Goal: Task Accomplishment & Management: Manage account settings

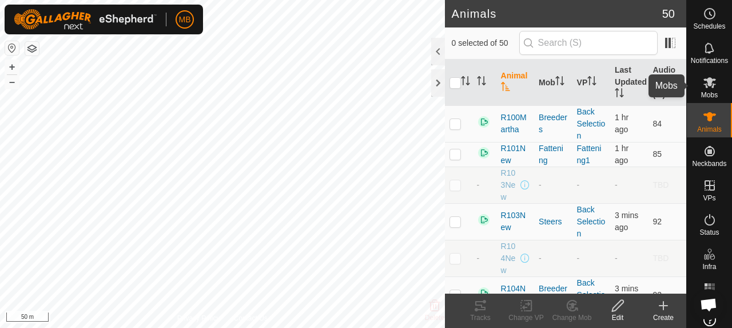
click at [710, 94] on span "Mobs" at bounding box center [709, 95] width 17 height 7
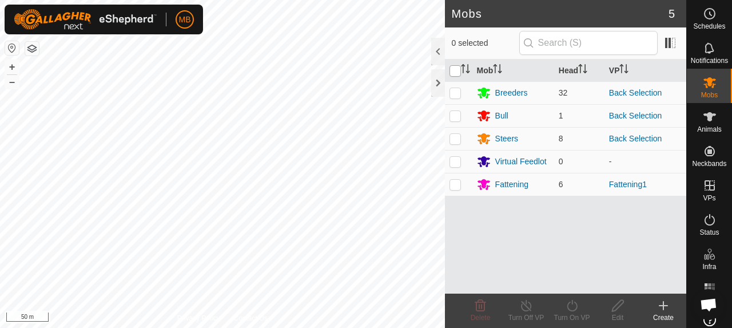
click at [456, 67] on input "checkbox" at bounding box center [455, 70] width 11 height 11
checkbox input "true"
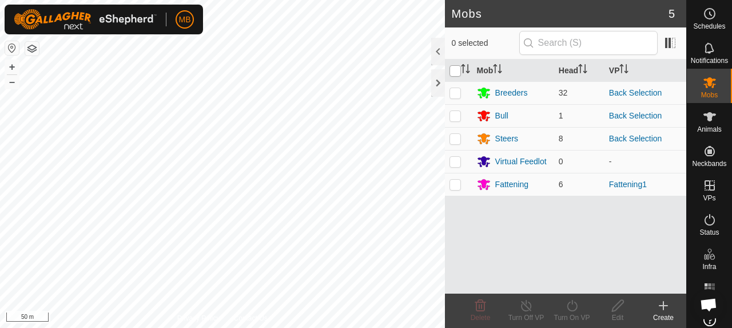
checkbox input "true"
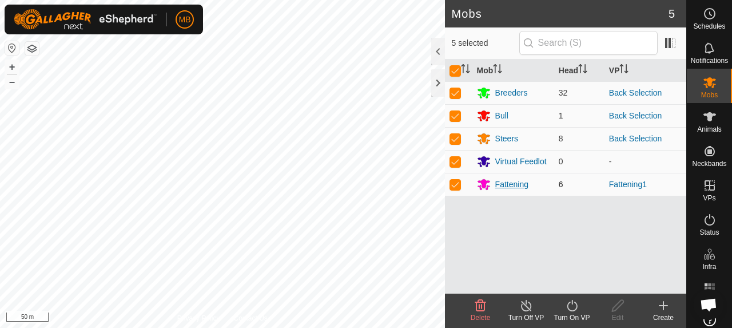
click at [516, 181] on div "Fattening" at bounding box center [511, 184] width 33 height 12
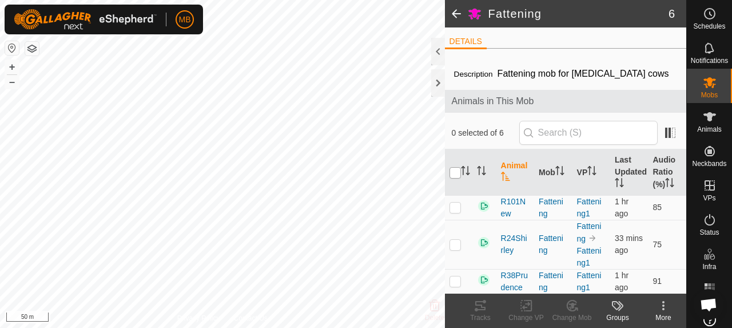
click at [456, 176] on input "checkbox" at bounding box center [455, 172] width 11 height 11
checkbox input "true"
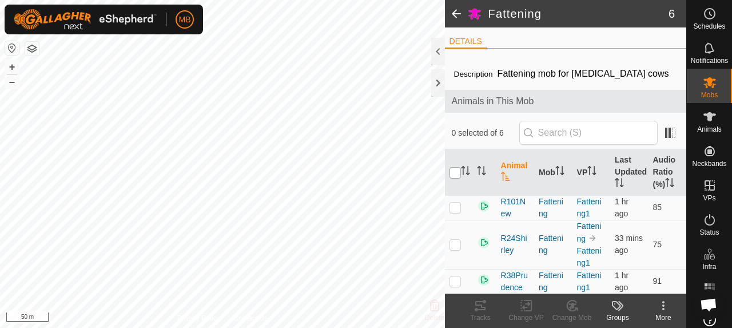
checkbox input "true"
click at [486, 307] on icon at bounding box center [481, 306] width 14 height 14
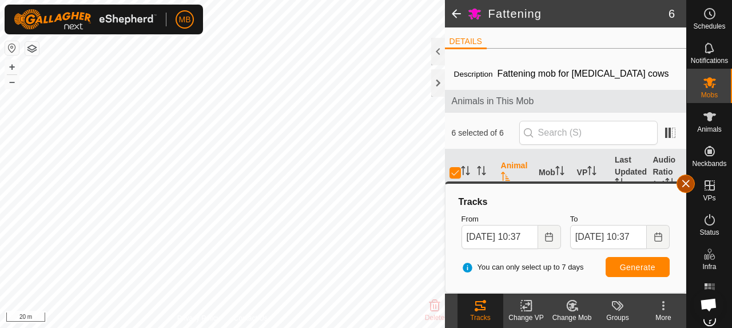
click at [683, 188] on button "button" at bounding box center [686, 183] width 18 height 18
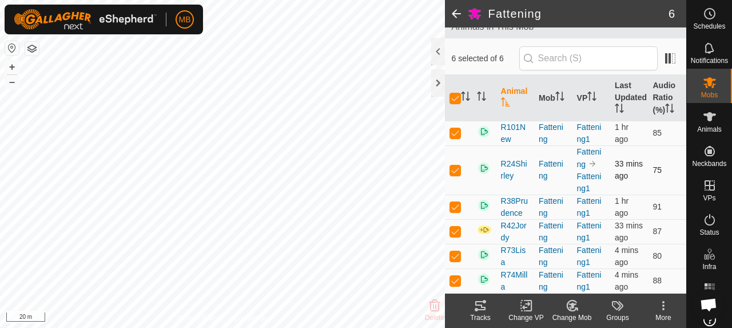
scroll to position [26, 0]
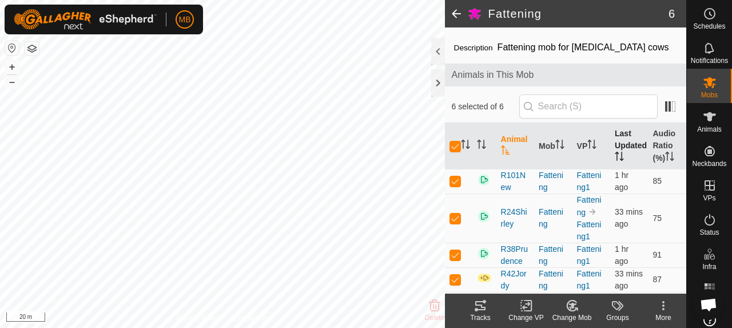
click at [622, 140] on th "Last Updated" at bounding box center [629, 146] width 38 height 46
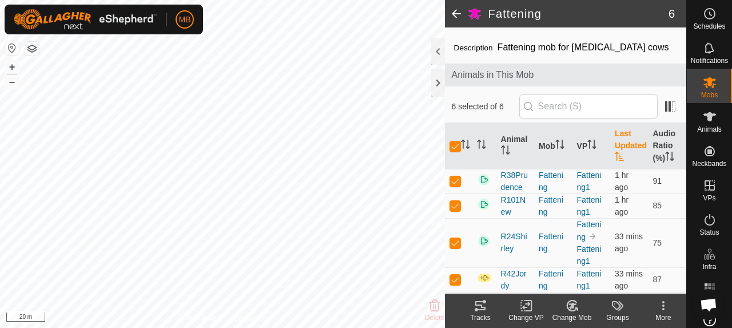
click at [622, 140] on th "Last Updated" at bounding box center [629, 146] width 38 height 46
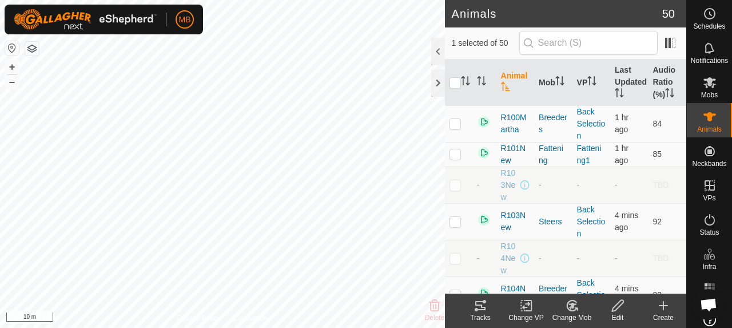
click at [491, 309] on tracks-svg-icon at bounding box center [481, 306] width 46 height 14
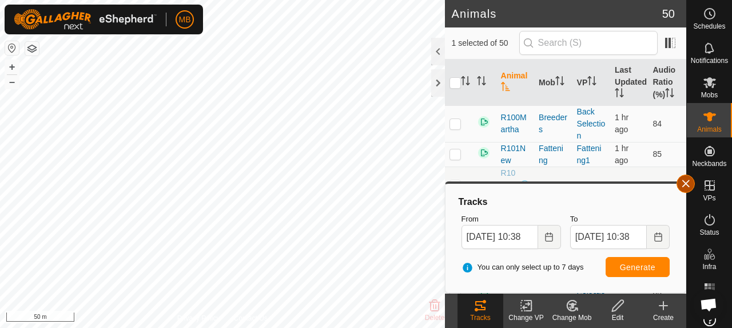
click at [689, 185] on button "button" at bounding box center [686, 183] width 18 height 18
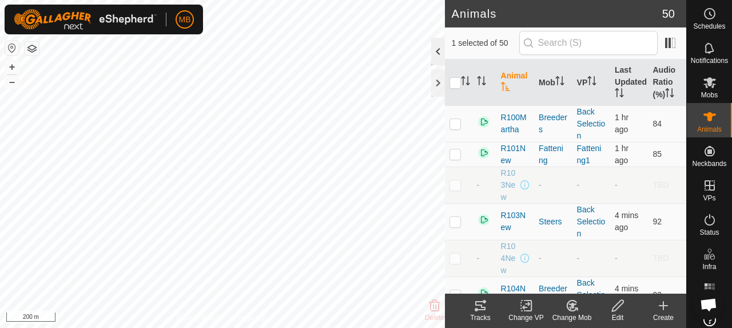
click at [439, 56] on div at bounding box center [438, 51] width 14 height 27
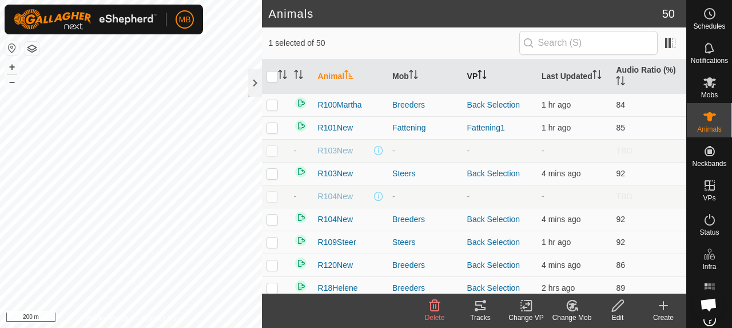
click at [474, 74] on th "VP" at bounding box center [500, 76] width 74 height 34
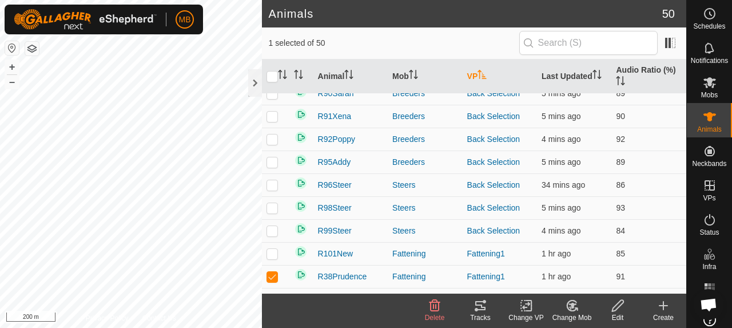
scroll to position [945, 0]
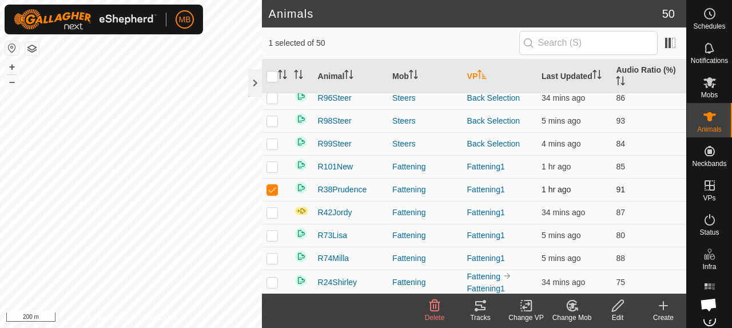
click at [276, 192] on p-checkbox at bounding box center [272, 189] width 11 height 9
checkbox input "false"
click at [269, 284] on p-checkbox at bounding box center [272, 281] width 11 height 9
checkbox input "true"
click at [479, 309] on icon at bounding box center [480, 305] width 10 height 9
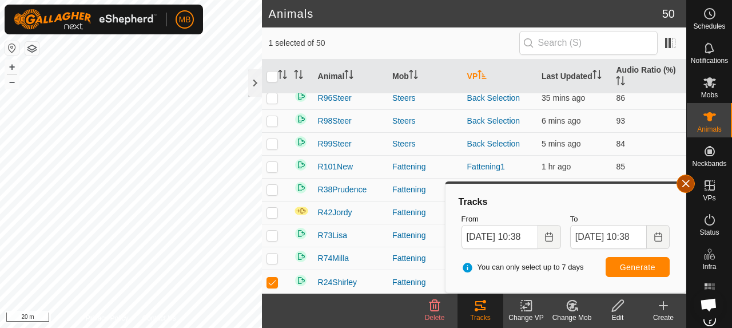
click at [686, 180] on button "button" at bounding box center [686, 183] width 18 height 18
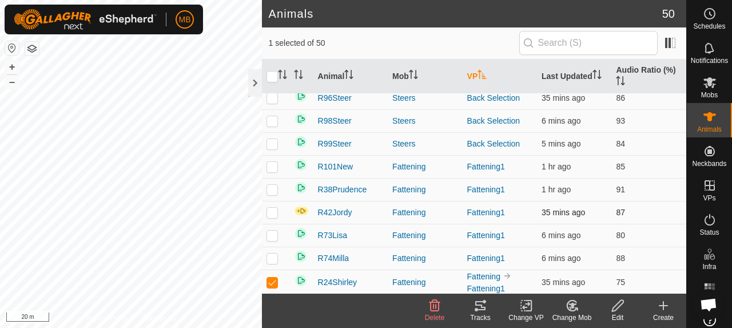
click at [272, 214] on p-checkbox at bounding box center [272, 212] width 11 height 9
checkbox input "true"
click at [272, 283] on p-checkbox at bounding box center [272, 281] width 11 height 9
checkbox input "false"
click at [475, 306] on icon at bounding box center [481, 306] width 14 height 14
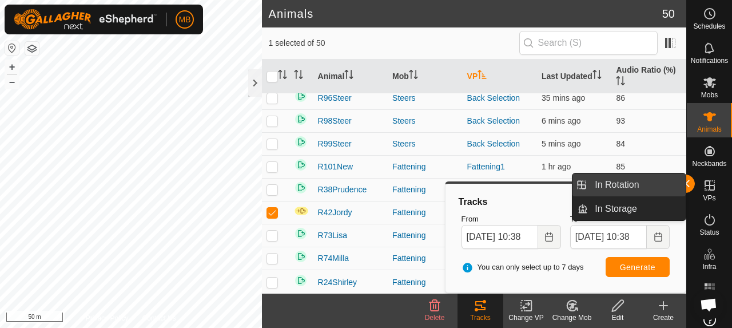
click at [685, 184] on link "In Rotation" at bounding box center [637, 184] width 98 height 23
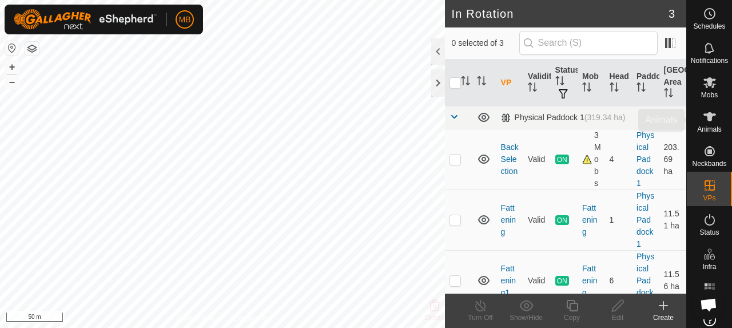
click at [703, 117] on icon at bounding box center [710, 117] width 14 height 14
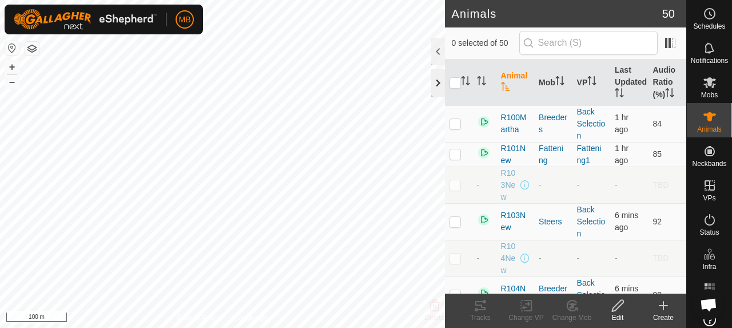
click at [440, 84] on div at bounding box center [438, 82] width 14 height 27
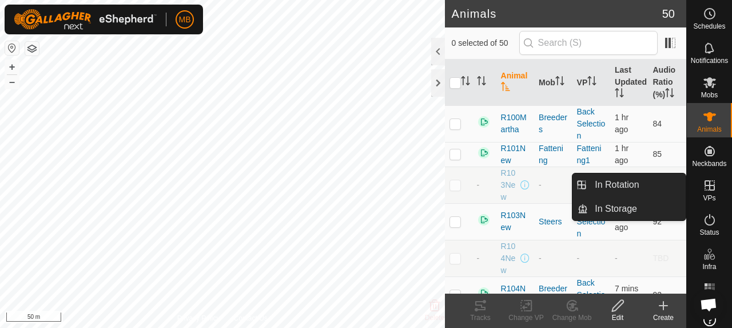
click at [703, 188] on icon at bounding box center [710, 185] width 14 height 14
click at [657, 190] on link "In Rotation" at bounding box center [637, 184] width 98 height 23
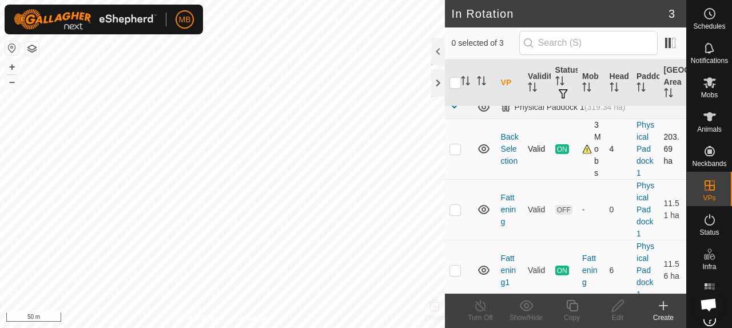
scroll to position [15, 0]
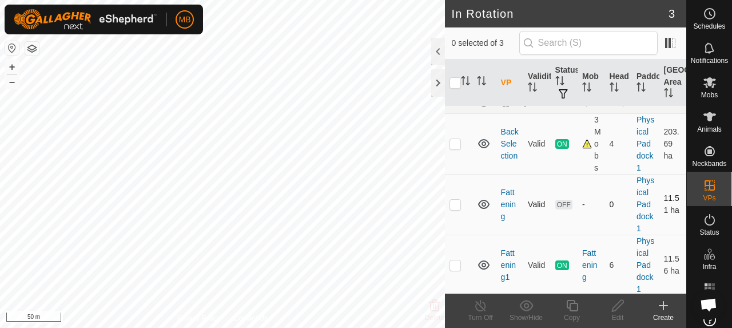
click at [453, 201] on p-checkbox at bounding box center [455, 204] width 11 height 9
click at [439, 43] on div at bounding box center [438, 51] width 14 height 27
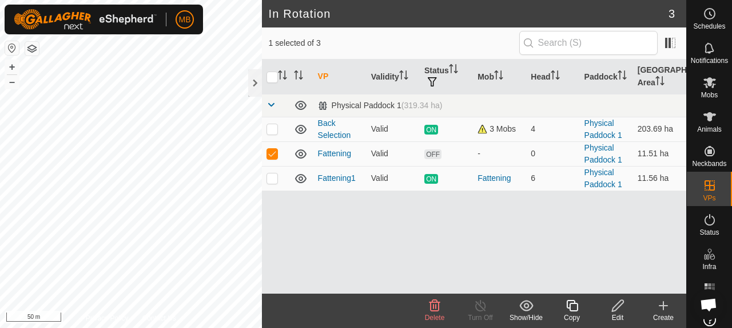
click at [436, 312] on div "Delete" at bounding box center [435, 317] width 46 height 10
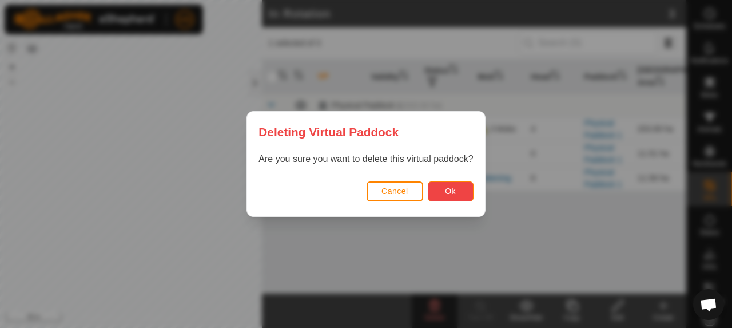
click at [452, 194] on span "Ok" at bounding box center [450, 190] width 11 height 9
checkbox input "false"
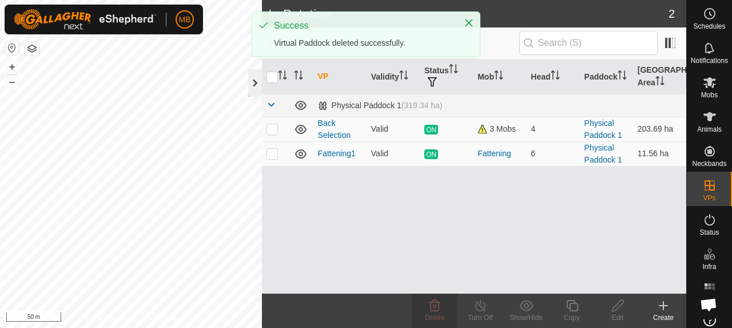
click at [256, 86] on div at bounding box center [255, 82] width 14 height 27
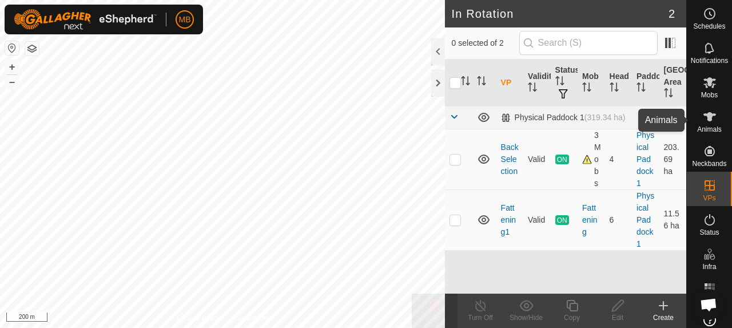
click at [703, 128] on span "Animals" at bounding box center [709, 129] width 25 height 7
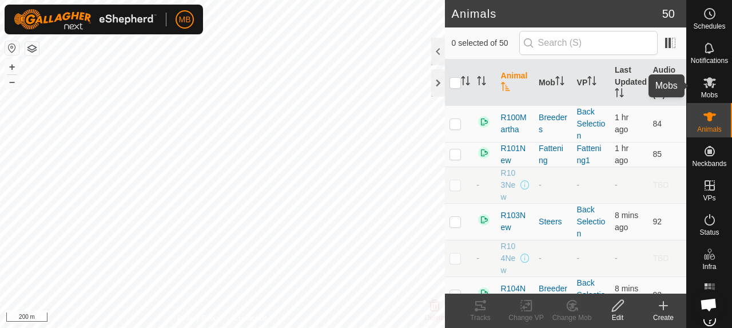
click at [703, 84] on icon at bounding box center [709, 82] width 13 height 11
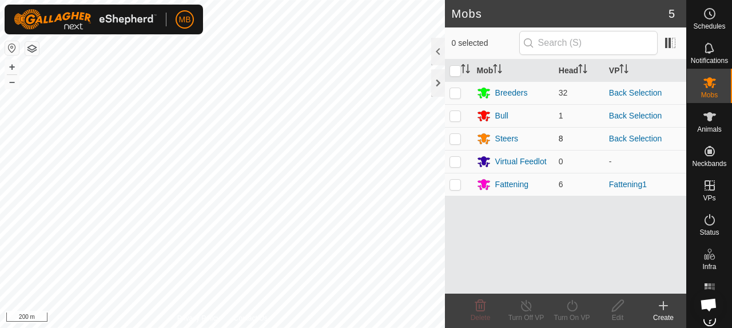
click at [452, 140] on p-checkbox at bounding box center [455, 138] width 11 height 9
checkbox input "true"
click at [500, 138] on div "Steers" at bounding box center [506, 139] width 23 height 12
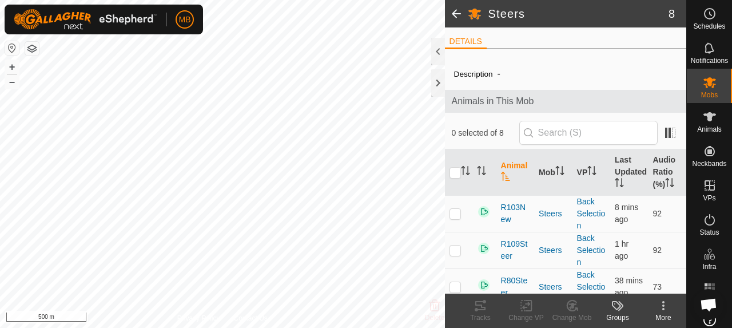
click at [458, 164] on th at bounding box center [458, 172] width 27 height 46
click at [458, 173] on input "checkbox" at bounding box center [455, 172] width 11 height 11
checkbox input "true"
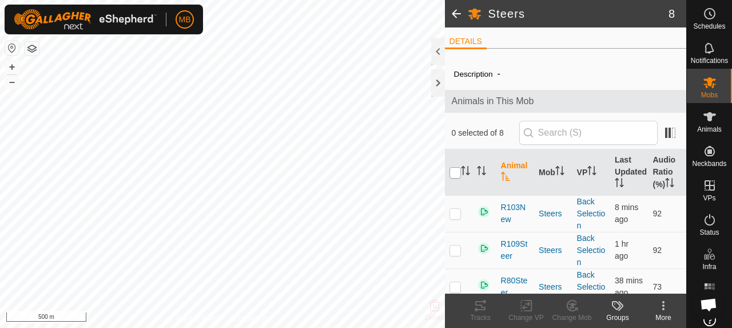
checkbox input "true"
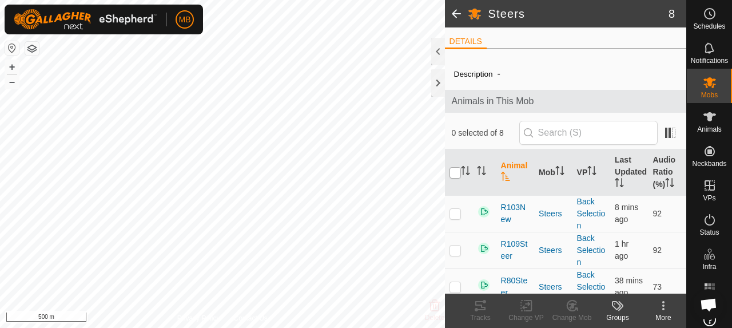
checkbox input "true"
click at [458, 174] on input "checkbox" at bounding box center [455, 172] width 11 height 11
checkbox input "false"
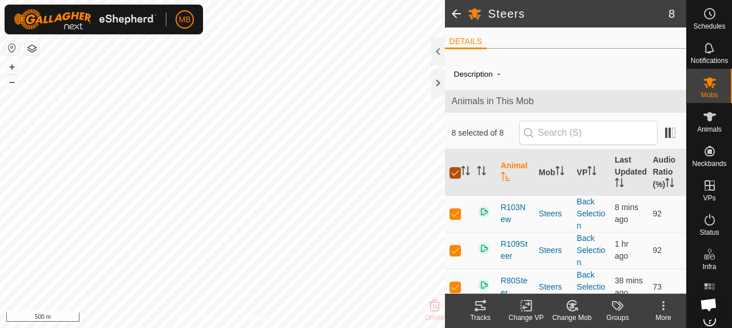
checkbox input "false"
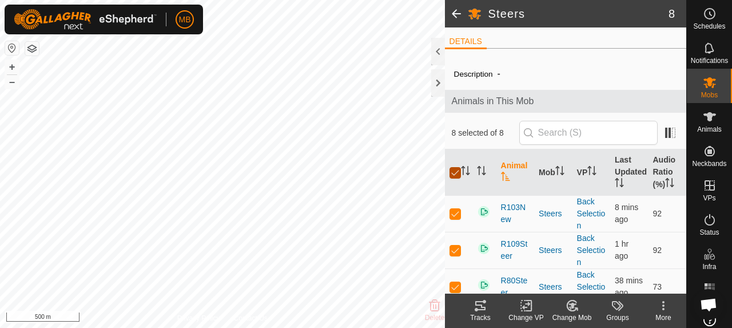
checkbox input "false"
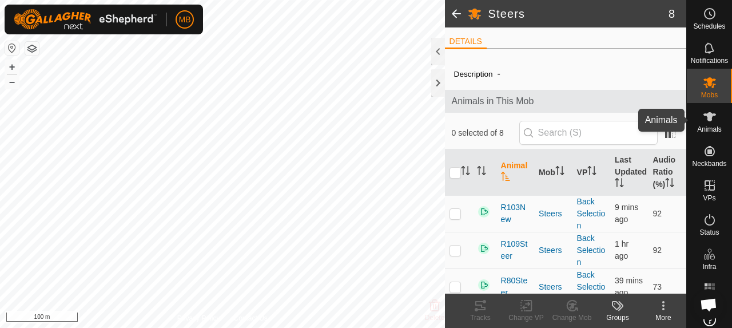
click at [699, 126] on span "Animals" at bounding box center [709, 129] width 25 height 7
